Goal: Task Accomplishment & Management: Use online tool/utility

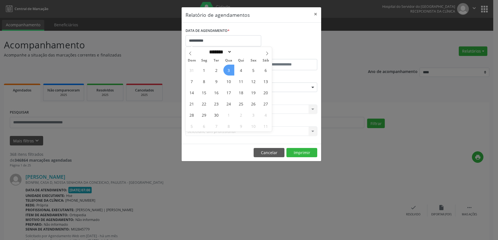
click at [230, 67] on span "3" at bounding box center [228, 70] width 11 height 11
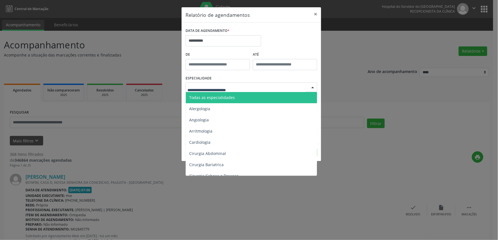
click at [233, 92] on span "Todas as especialidades" at bounding box center [252, 97] width 132 height 11
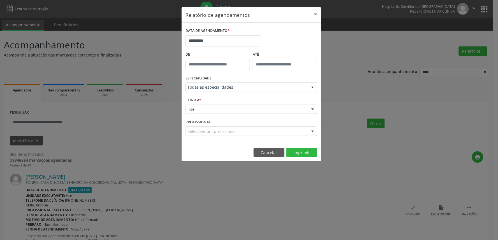
click at [232, 114] on div "CLÍNICA * Hse Hse Nenhum resultado encontrado para: " " Não há nenhuma opção pa…" at bounding box center [251, 107] width 134 height 22
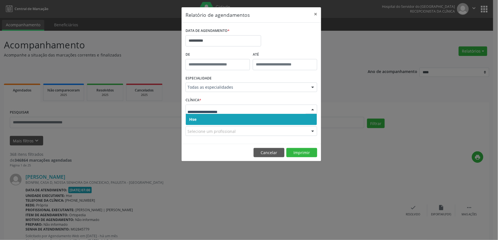
click at [230, 113] on div at bounding box center [251, 110] width 132 height 10
click at [230, 116] on span "Hse" at bounding box center [251, 119] width 131 height 11
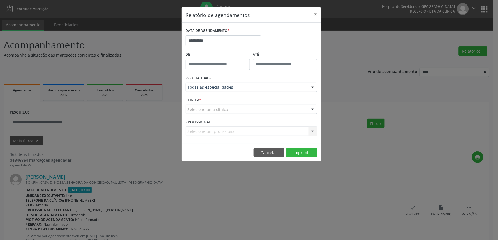
drag, startPoint x: 228, startPoint y: 111, endPoint x: 228, endPoint y: 116, distance: 5.0
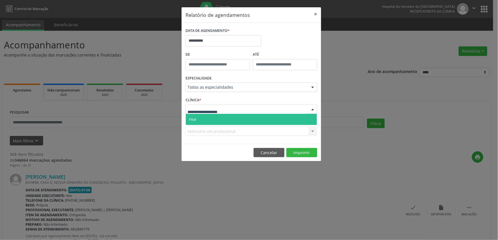
click at [228, 111] on div at bounding box center [251, 110] width 132 height 10
click at [228, 116] on span "Hse" at bounding box center [251, 119] width 131 height 11
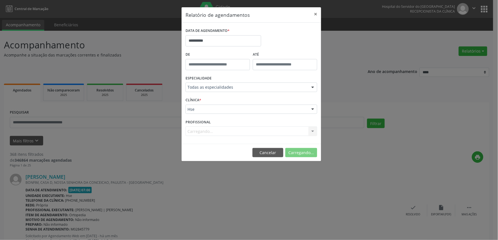
click at [222, 131] on div "Carregando... Nenhum resultado encontrado para: " " Não há nenhuma opção para s…" at bounding box center [251, 132] width 132 height 10
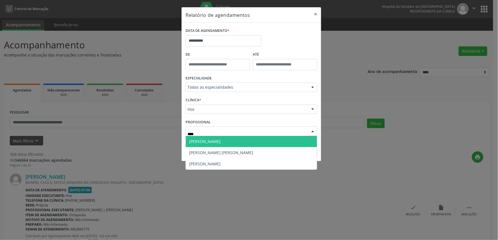
type input "*****"
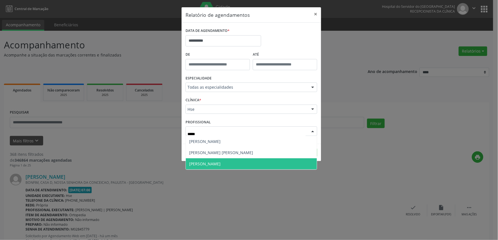
click at [225, 164] on span "[PERSON_NAME]" at bounding box center [251, 163] width 131 height 11
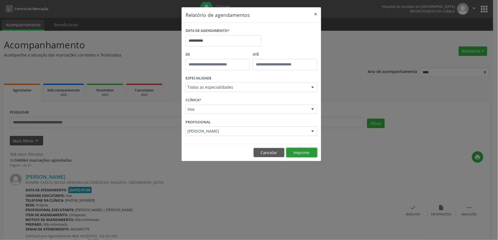
click at [310, 155] on button "Imprimir" at bounding box center [301, 153] width 31 height 10
click at [319, 13] on button "×" at bounding box center [315, 14] width 11 height 14
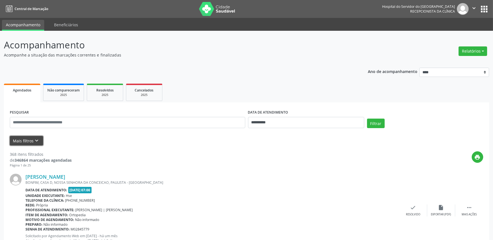
click at [28, 140] on button "Mais filtros keyboard_arrow_down" at bounding box center [26, 141] width 33 height 10
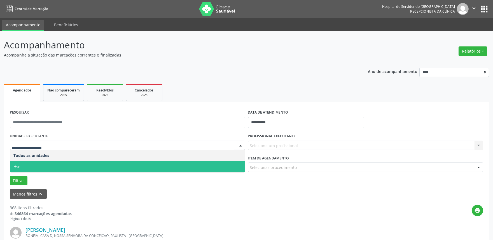
click at [33, 163] on span "Hse" at bounding box center [127, 166] width 235 height 11
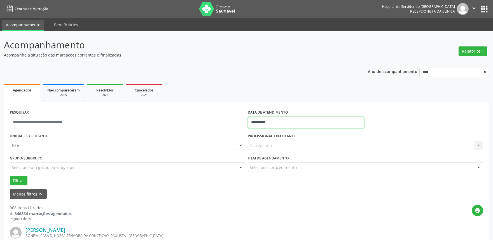
click at [305, 124] on input "**********" at bounding box center [306, 122] width 116 height 11
click at [290, 152] on span "3" at bounding box center [291, 151] width 11 height 11
type input "**********"
click at [290, 152] on span "3" at bounding box center [291, 151] width 11 height 11
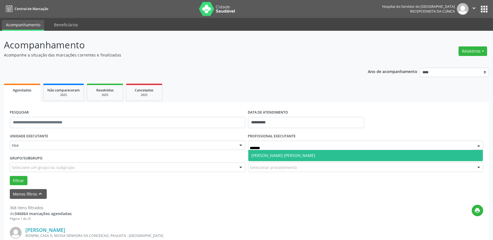
click at [295, 156] on span "[PERSON_NAME] [PERSON_NAME]" at bounding box center [284, 155] width 64 height 5
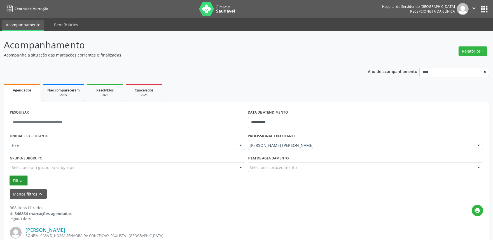
click at [20, 181] on button "Filtrar" at bounding box center [19, 181] width 18 height 10
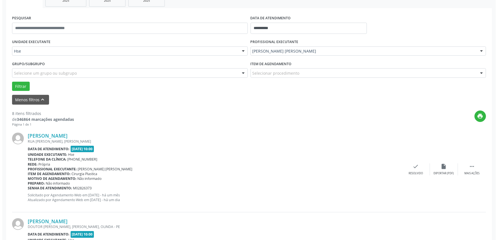
scroll to position [124, 0]
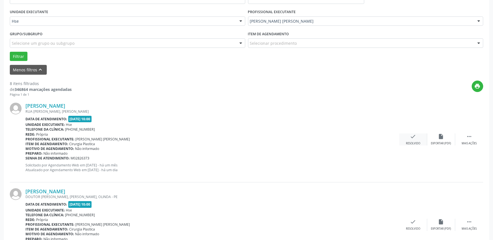
click at [414, 138] on icon "check" at bounding box center [413, 137] width 6 height 6
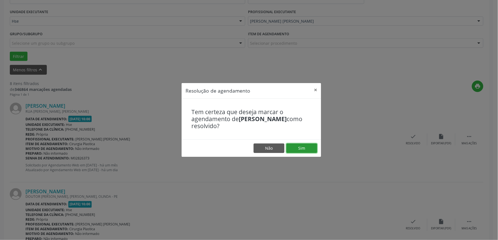
click at [304, 148] on button "Sim" at bounding box center [301, 149] width 31 height 10
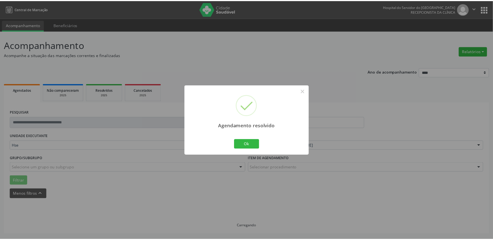
scroll to position [0, 0]
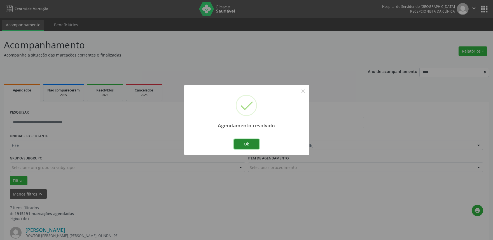
click at [246, 141] on button "Ok" at bounding box center [246, 144] width 25 height 10
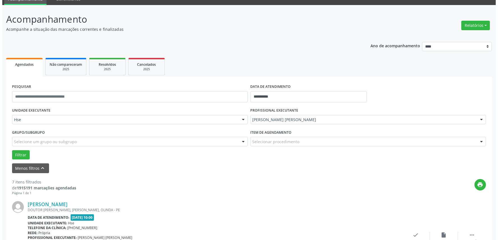
scroll to position [93, 0]
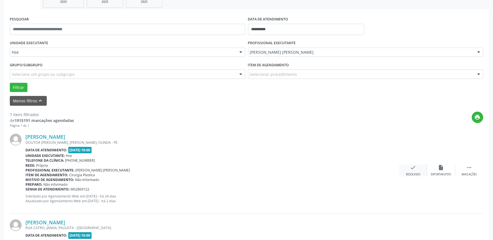
click at [414, 173] on div "Resolvido" at bounding box center [413, 175] width 14 height 4
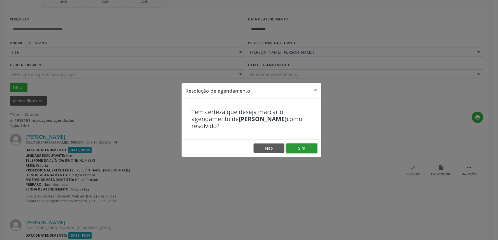
click at [298, 144] on button "Sim" at bounding box center [301, 149] width 31 height 10
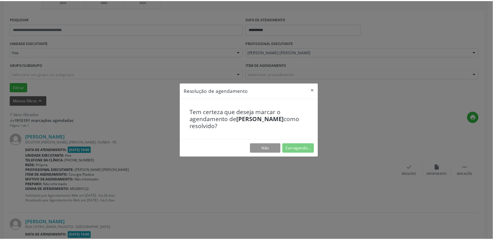
scroll to position [0, 0]
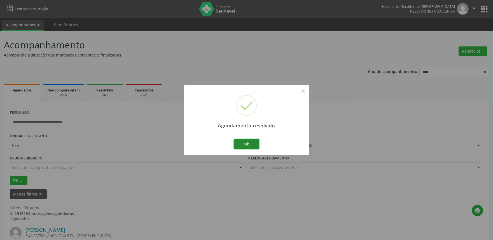
click at [246, 146] on button "Ok" at bounding box center [246, 144] width 25 height 10
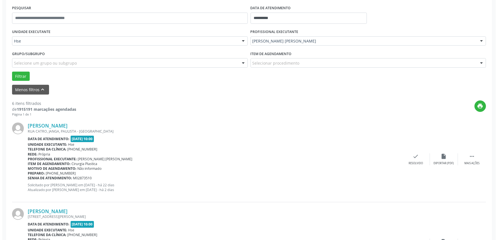
scroll to position [93, 0]
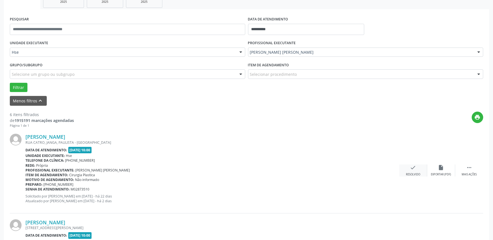
click at [412, 167] on icon "check" at bounding box center [413, 168] width 6 height 6
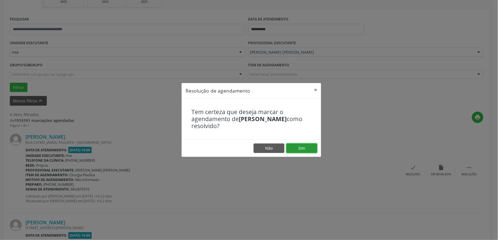
click at [304, 148] on button "Sim" at bounding box center [301, 149] width 31 height 10
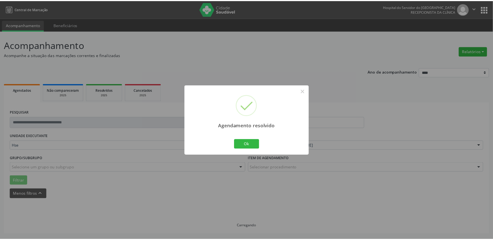
scroll to position [0, 0]
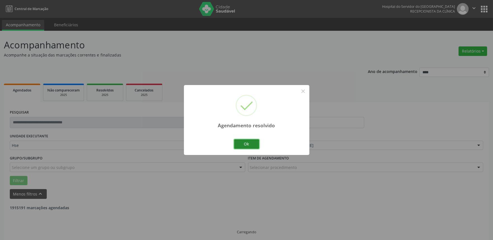
click at [250, 144] on button "Ok" at bounding box center [246, 144] width 25 height 10
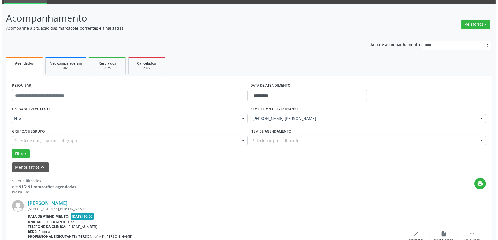
scroll to position [62, 0]
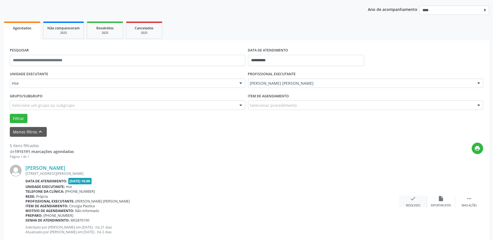
click at [416, 200] on div "check Resolvido" at bounding box center [413, 202] width 28 height 12
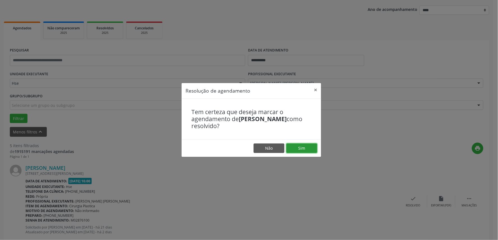
click at [292, 147] on button "Sim" at bounding box center [301, 149] width 31 height 10
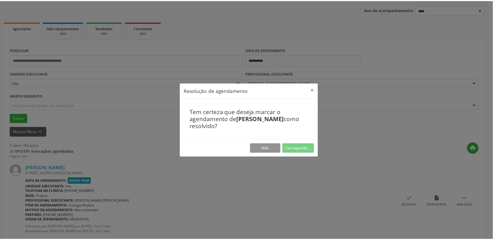
scroll to position [0, 0]
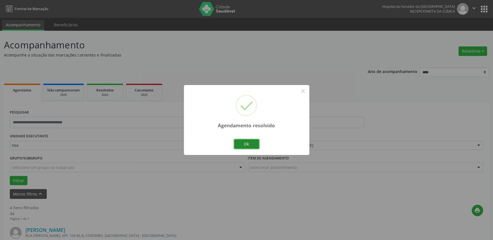
click at [247, 144] on button "Ok" at bounding box center [246, 144] width 25 height 10
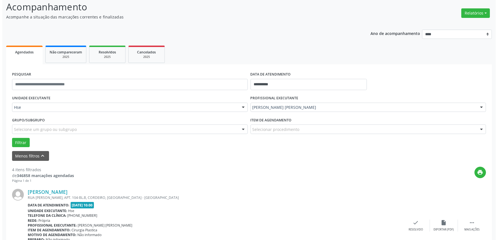
scroll to position [124, 0]
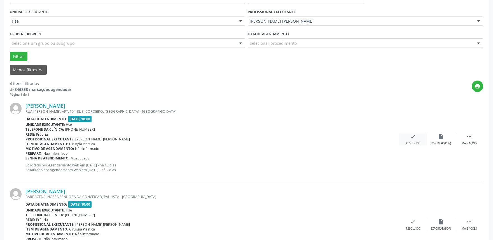
click at [416, 139] on div "check Resolvido" at bounding box center [413, 140] width 28 height 12
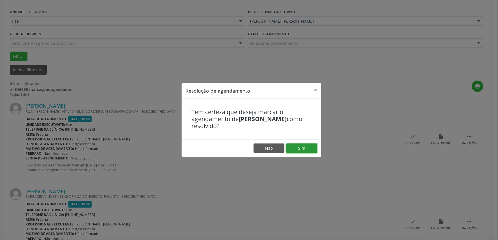
click at [309, 146] on button "Sim" at bounding box center [301, 149] width 31 height 10
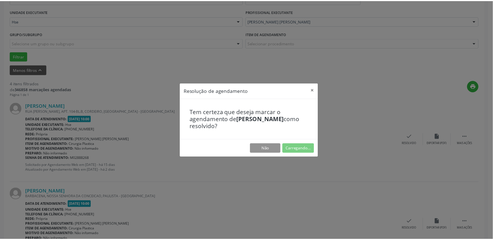
scroll to position [0, 0]
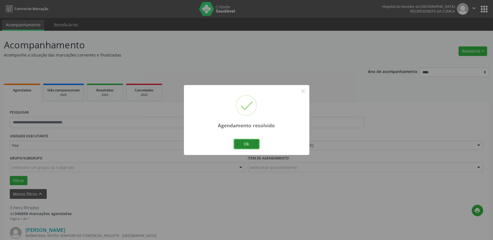
click at [243, 142] on button "Ok" at bounding box center [246, 144] width 25 height 10
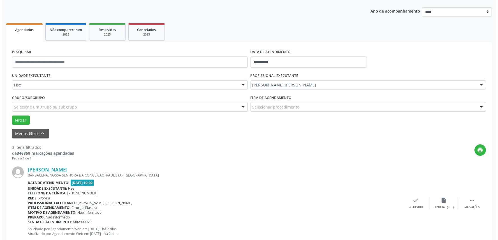
scroll to position [62, 0]
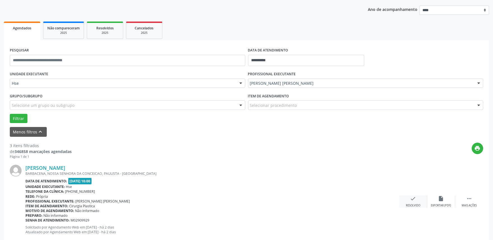
click at [412, 201] on icon "check" at bounding box center [413, 199] width 6 height 6
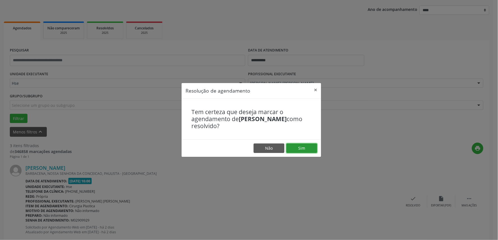
click at [311, 149] on button "Sim" at bounding box center [301, 149] width 31 height 10
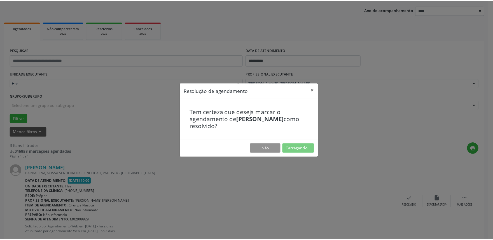
scroll to position [0, 0]
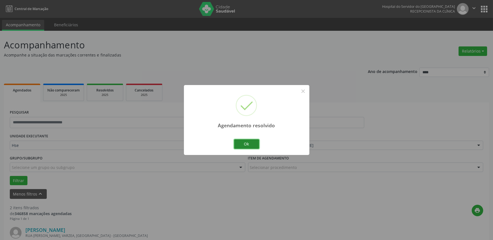
click at [253, 146] on button "Ok" at bounding box center [246, 144] width 25 height 10
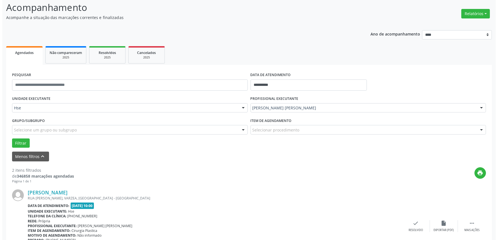
scroll to position [124, 0]
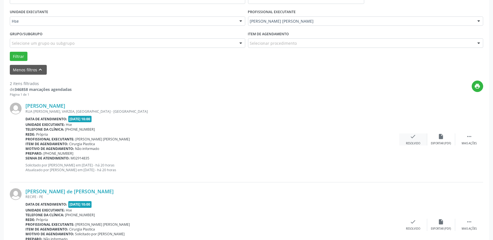
click at [416, 139] on icon "check" at bounding box center [413, 137] width 6 height 6
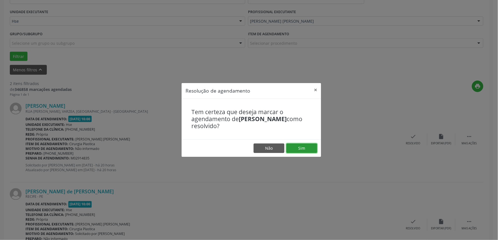
click at [305, 149] on button "Sim" at bounding box center [301, 149] width 31 height 10
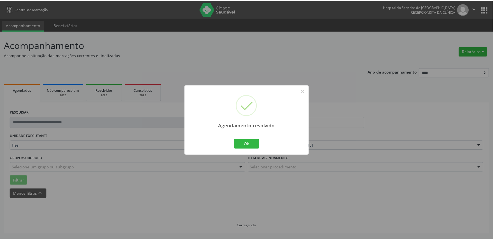
scroll to position [0, 0]
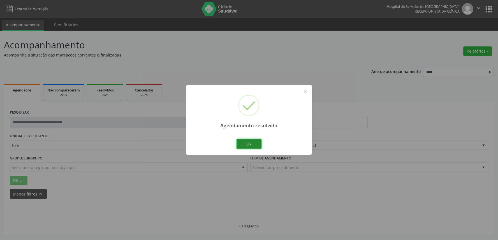
click at [248, 144] on button "Ok" at bounding box center [248, 144] width 25 height 10
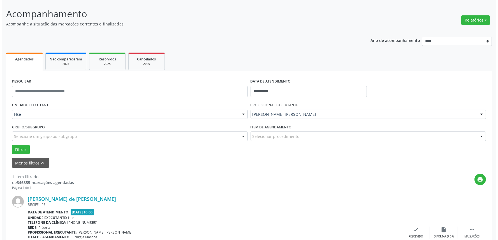
scroll to position [76, 0]
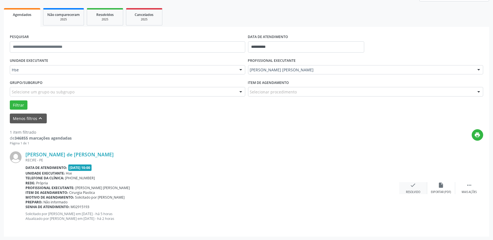
click at [413, 185] on icon "check" at bounding box center [413, 185] width 6 height 6
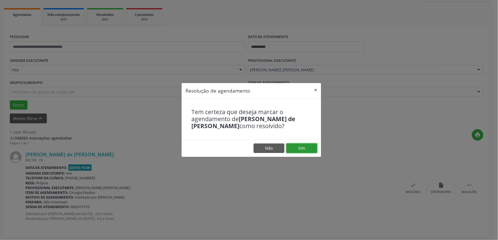
click at [300, 148] on button "Sim" at bounding box center [301, 149] width 31 height 10
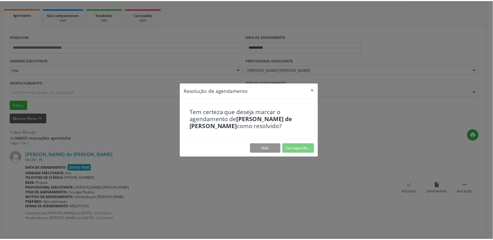
scroll to position [0, 0]
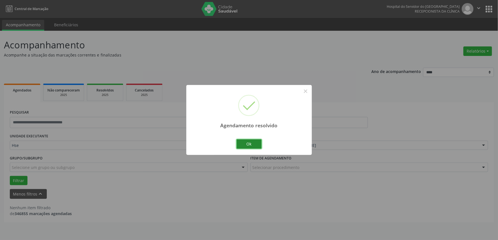
click at [250, 146] on button "Ok" at bounding box center [248, 144] width 25 height 10
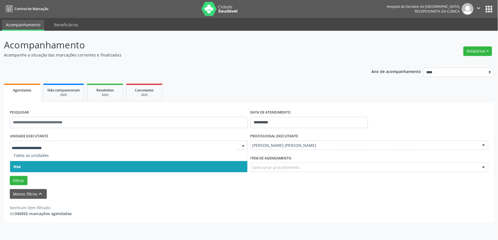
click at [23, 165] on span "Hse" at bounding box center [128, 166] width 237 height 11
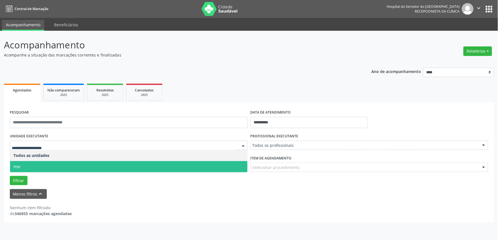
click at [27, 169] on span "Hse" at bounding box center [128, 166] width 237 height 11
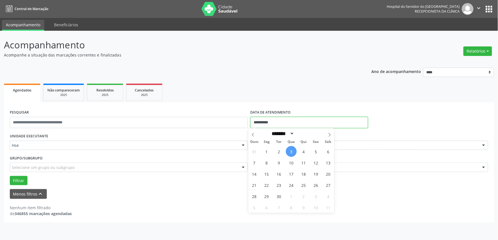
click at [319, 121] on input "**********" at bounding box center [308, 122] width 117 height 11
click at [292, 153] on span "3" at bounding box center [291, 151] width 11 height 11
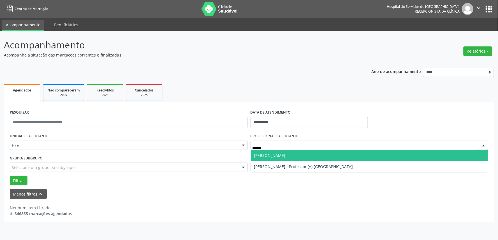
type input "*******"
click at [294, 158] on span "[PERSON_NAME]" at bounding box center [369, 155] width 237 height 11
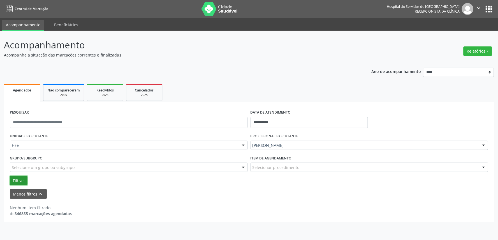
click at [18, 179] on button "Filtrar" at bounding box center [19, 181] width 18 height 10
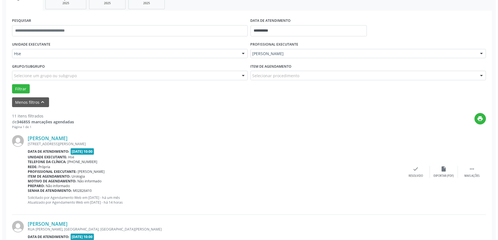
scroll to position [93, 0]
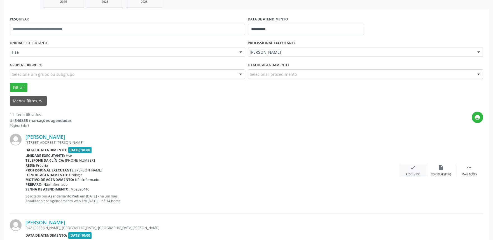
click at [416, 172] on div "check Resolvido" at bounding box center [413, 171] width 28 height 12
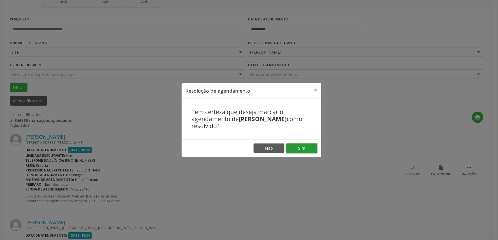
click at [303, 149] on button "Sim" at bounding box center [301, 149] width 31 height 10
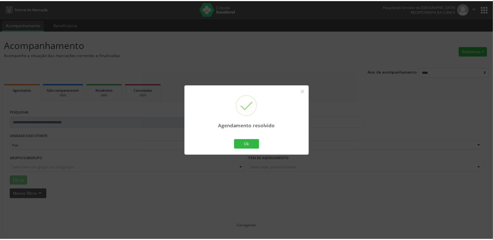
scroll to position [0, 0]
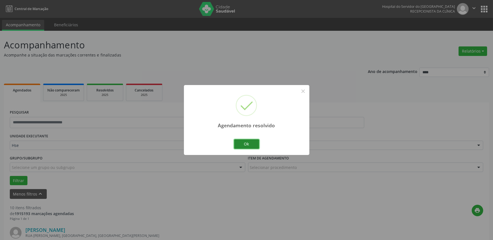
click at [241, 141] on button "Ok" at bounding box center [246, 144] width 25 height 10
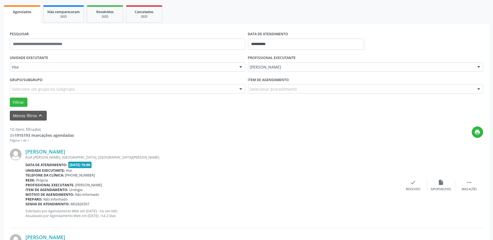
scroll to position [93, 0]
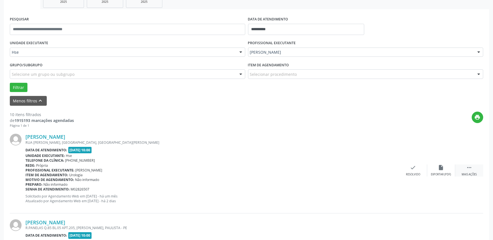
click at [473, 170] on div " Mais ações" at bounding box center [469, 171] width 28 height 12
click at [444, 168] on icon "alarm_off" at bounding box center [441, 168] width 6 height 6
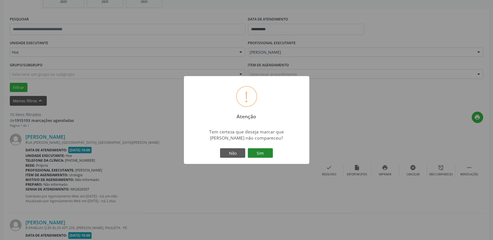
click at [256, 152] on button "Sim" at bounding box center [260, 153] width 25 height 10
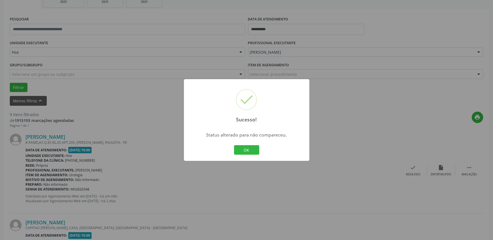
click at [256, 152] on button "OK" at bounding box center [246, 150] width 25 height 10
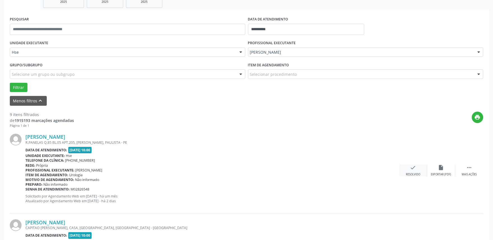
click at [413, 171] on div "check Resolvido" at bounding box center [413, 171] width 28 height 12
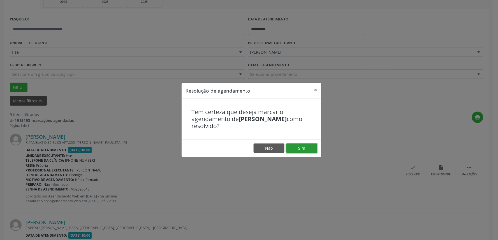
click at [304, 149] on button "Sim" at bounding box center [301, 149] width 31 height 10
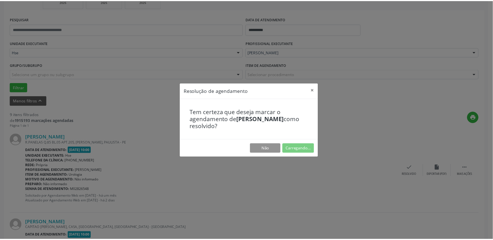
scroll to position [0, 0]
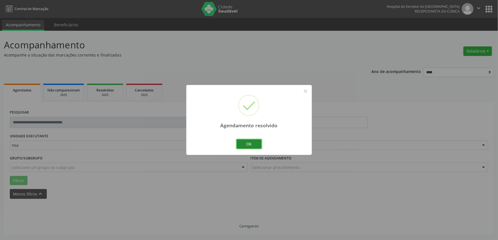
click at [255, 146] on button "Ok" at bounding box center [248, 144] width 25 height 10
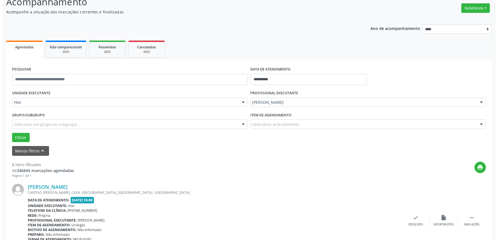
scroll to position [93, 0]
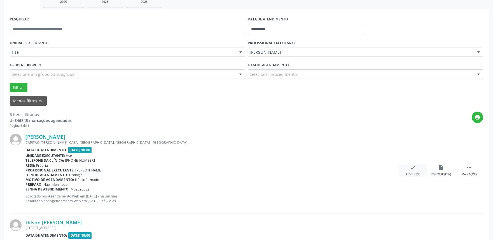
click at [413, 170] on icon "check" at bounding box center [413, 168] width 6 height 6
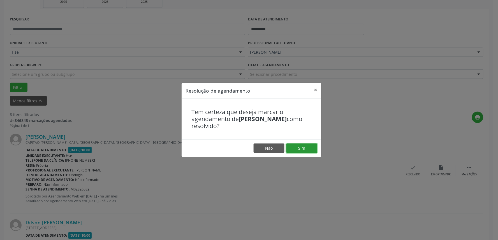
click at [302, 146] on button "Sim" at bounding box center [301, 149] width 31 height 10
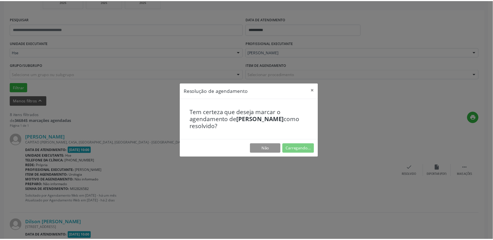
scroll to position [0, 0]
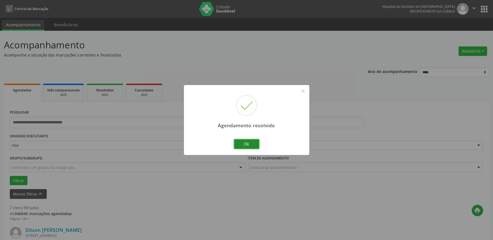
click at [248, 146] on button "Ok" at bounding box center [246, 144] width 25 height 10
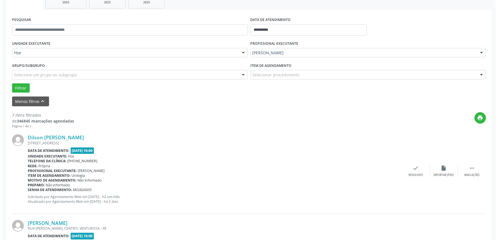
scroll to position [93, 0]
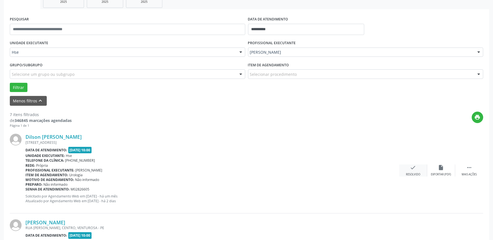
click at [416, 170] on icon "check" at bounding box center [413, 168] width 6 height 6
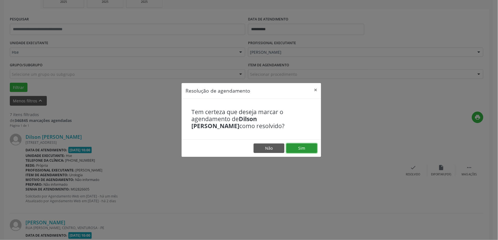
click at [300, 149] on button "Sim" at bounding box center [301, 149] width 31 height 10
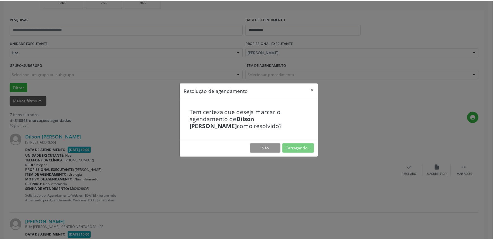
scroll to position [0, 0]
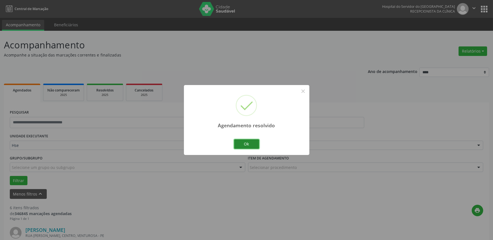
click at [242, 139] on button "Ok" at bounding box center [246, 144] width 25 height 10
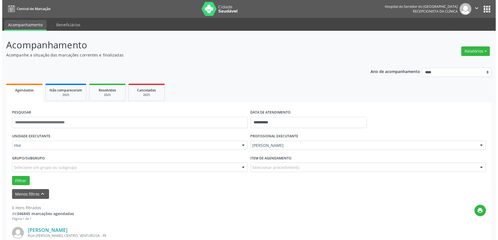
scroll to position [62, 0]
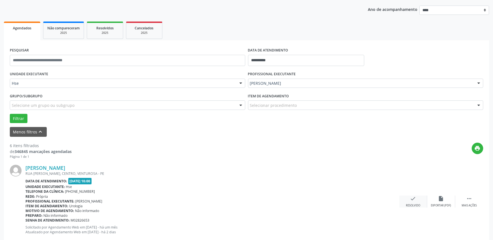
click at [416, 202] on div "check Resolvido" at bounding box center [413, 202] width 28 height 12
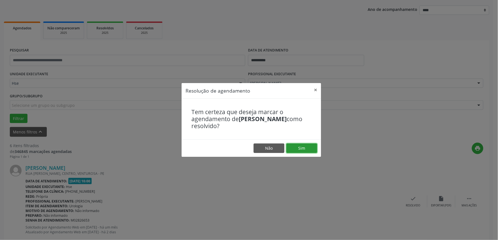
click at [304, 150] on button "Sim" at bounding box center [301, 149] width 31 height 10
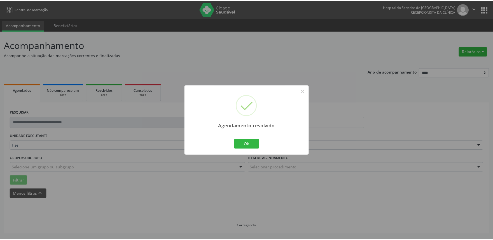
scroll to position [0, 0]
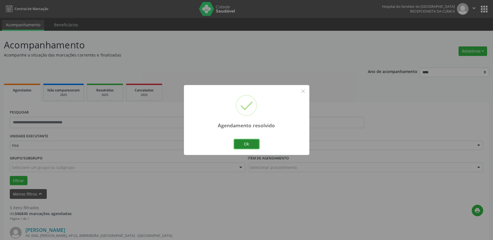
click at [243, 143] on button "Ok" at bounding box center [246, 144] width 25 height 10
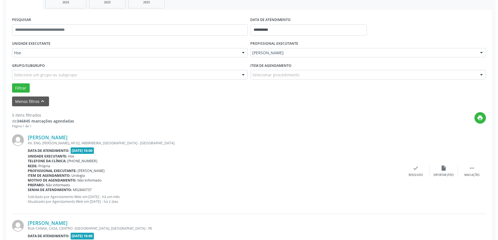
scroll to position [93, 0]
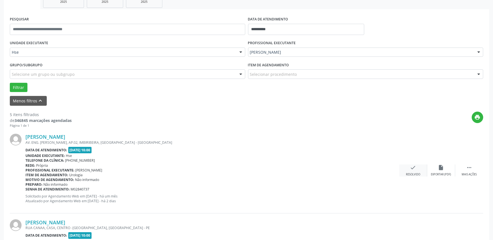
click at [417, 173] on div "Resolvido" at bounding box center [413, 175] width 14 height 4
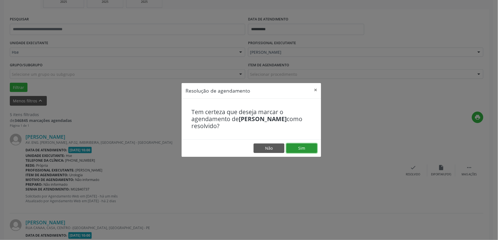
click at [309, 146] on button "Sim" at bounding box center [301, 149] width 31 height 10
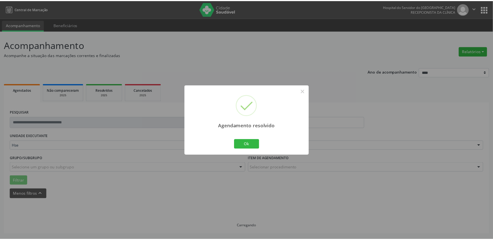
scroll to position [0, 0]
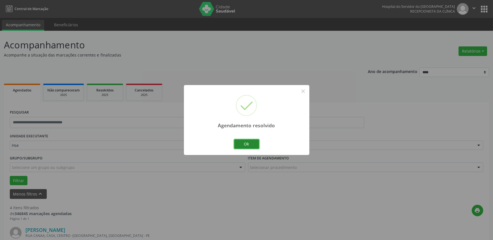
click at [250, 144] on button "Ok" at bounding box center [246, 144] width 25 height 10
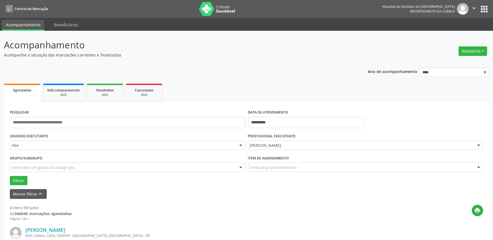
scroll to position [93, 0]
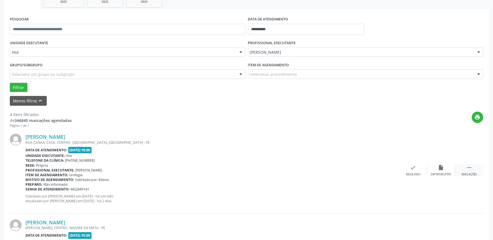
click at [473, 172] on div " Mais ações" at bounding box center [469, 171] width 28 height 12
click at [449, 171] on div "alarm_off Não compareceu" at bounding box center [441, 171] width 28 height 12
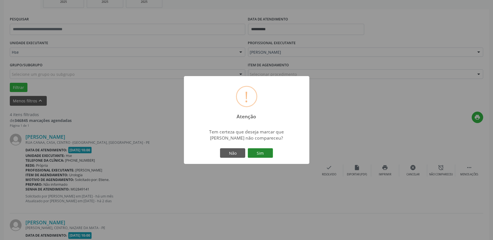
click at [269, 153] on button "Sim" at bounding box center [260, 153] width 25 height 10
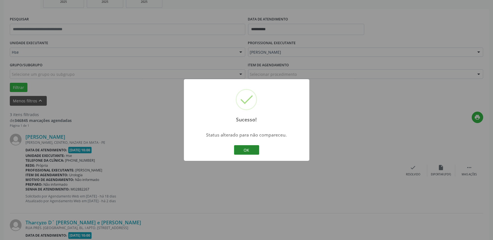
click at [246, 149] on button "OK" at bounding box center [246, 150] width 25 height 10
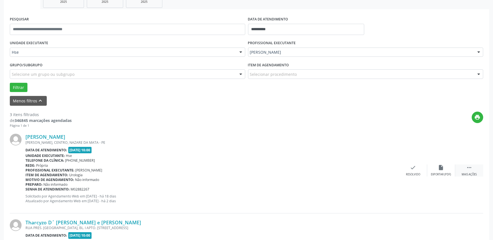
click at [475, 172] on div " Mais ações" at bounding box center [469, 171] width 28 height 12
click at [440, 169] on icon "alarm_off" at bounding box center [441, 168] width 6 height 6
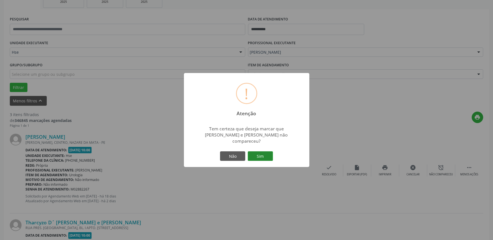
click at [262, 151] on button "Sim" at bounding box center [260, 156] width 25 height 10
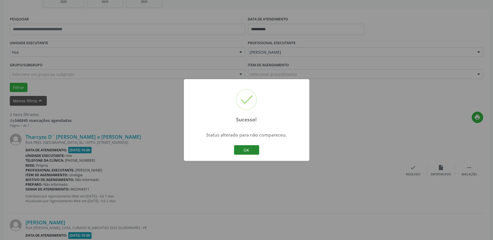
click at [244, 151] on button "OK" at bounding box center [246, 150] width 25 height 10
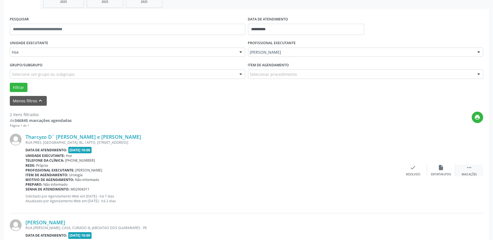
click at [465, 174] on div "Mais ações" at bounding box center [469, 175] width 15 height 4
click at [441, 171] on div "alarm_off Não compareceu" at bounding box center [441, 171] width 28 height 12
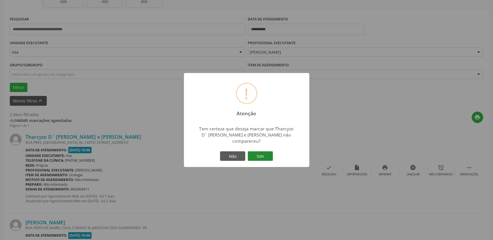
click at [271, 152] on button "Sim" at bounding box center [260, 156] width 25 height 10
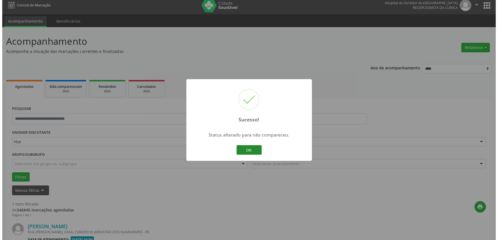
scroll to position [76, 0]
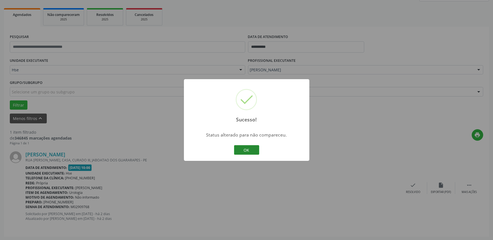
click at [245, 149] on button "OK" at bounding box center [246, 150] width 25 height 10
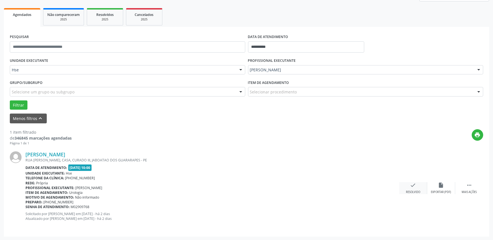
click at [417, 189] on div "check Resolvido" at bounding box center [413, 188] width 28 height 12
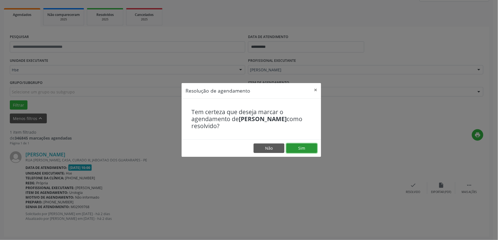
click at [299, 144] on button "Sim" at bounding box center [301, 149] width 31 height 10
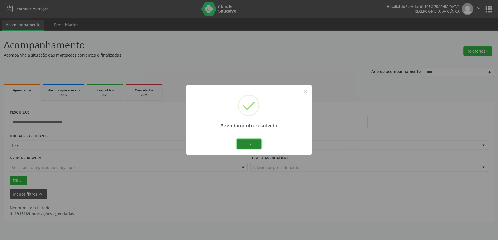
click at [245, 143] on button "Ok" at bounding box center [248, 144] width 25 height 10
